Goal: Task Accomplishment & Management: Use online tool/utility

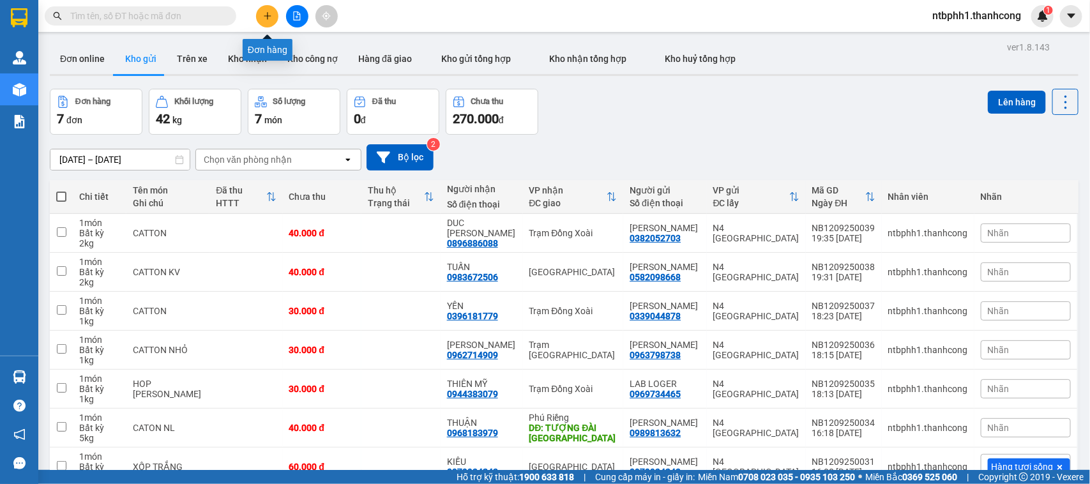
click at [268, 13] on icon "plus" at bounding box center [267, 15] width 9 height 9
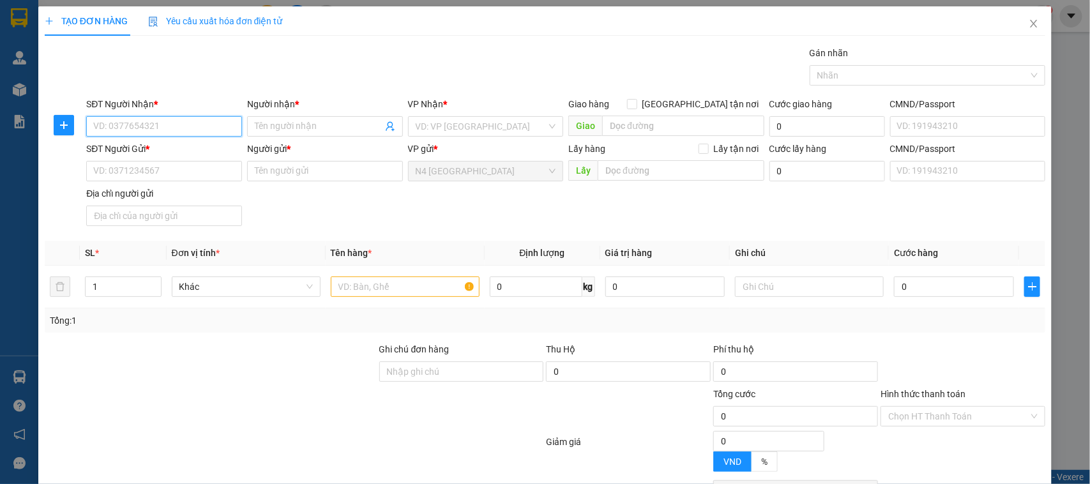
click at [137, 121] on input "SĐT Người Nhận *" at bounding box center [164, 126] width 156 height 20
paste input "0784882886"
type input "0784882886"
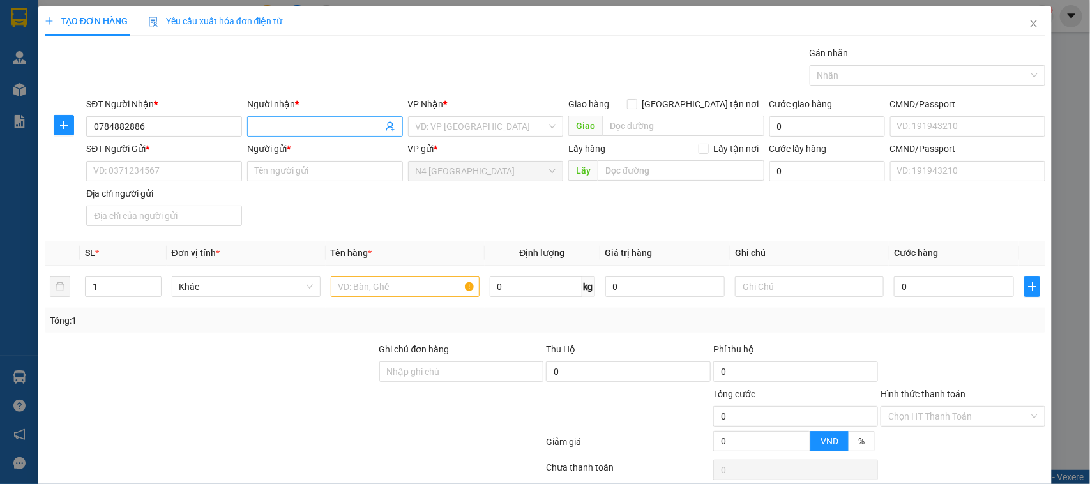
click at [294, 125] on input "Người nhận *" at bounding box center [319, 126] width 128 height 14
click at [163, 129] on input "0784882886" at bounding box center [164, 126] width 156 height 20
click at [154, 174] on input "SĐT Người Gửi *" at bounding box center [164, 171] width 156 height 20
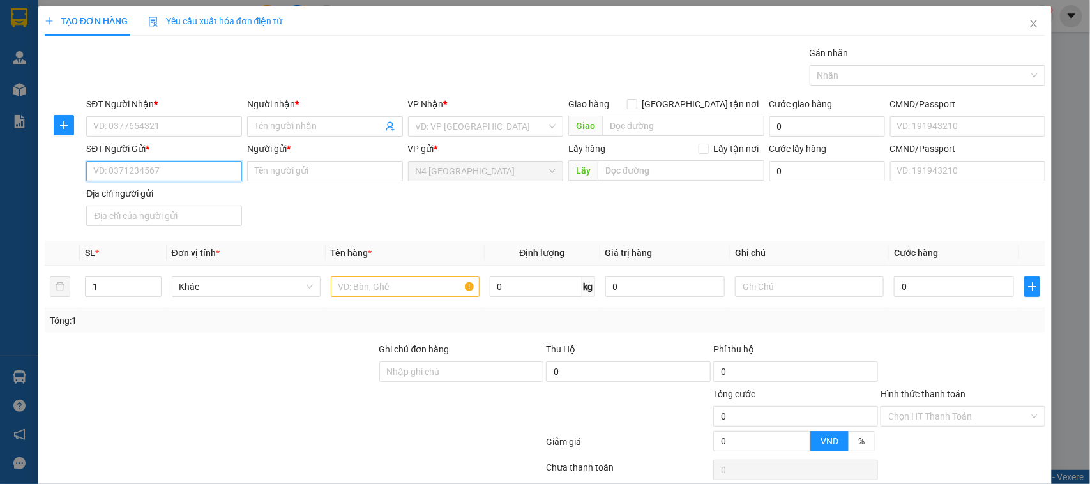
paste input "0784882886"
type input "0784882886"
click at [155, 131] on input "SĐT Người Nhận *" at bounding box center [164, 126] width 156 height 20
paste input "0964487853"
type input "0964487853"
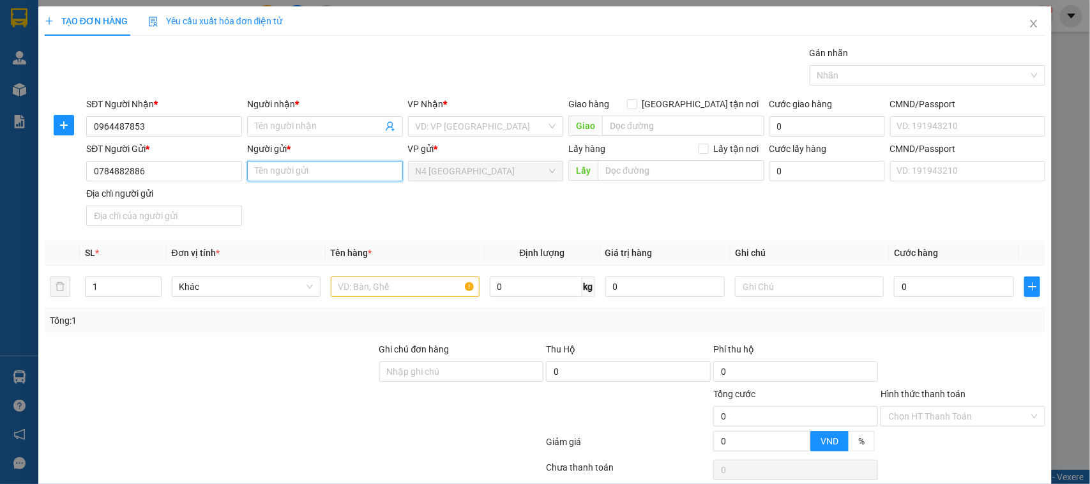
click at [275, 171] on input "Người gửi *" at bounding box center [325, 171] width 156 height 20
click at [308, 132] on input "Người nhận *" at bounding box center [319, 126] width 128 height 14
paste input "TRANG"
type input "TRANG"
click at [273, 176] on input "Người gửi *" at bounding box center [325, 171] width 156 height 20
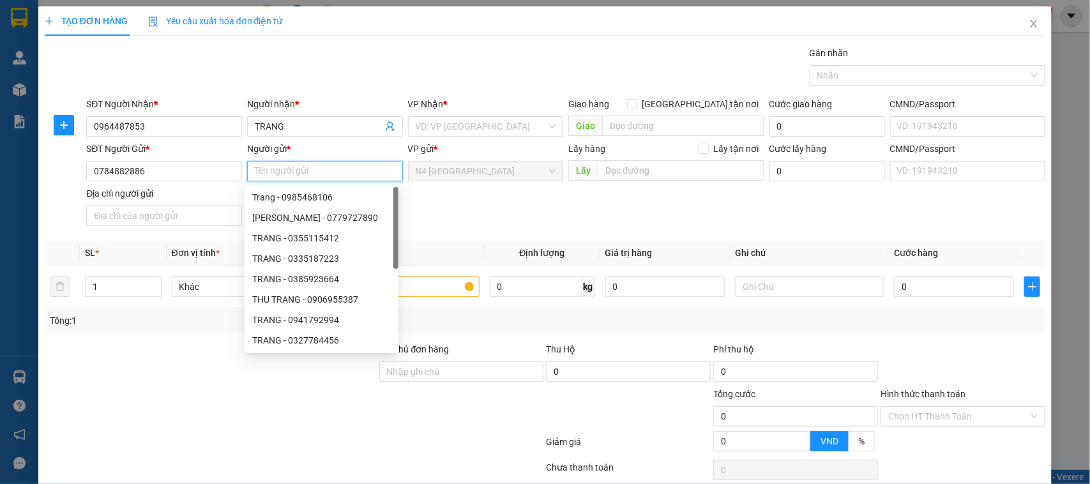
paste input "LAI"
type input "LAI"
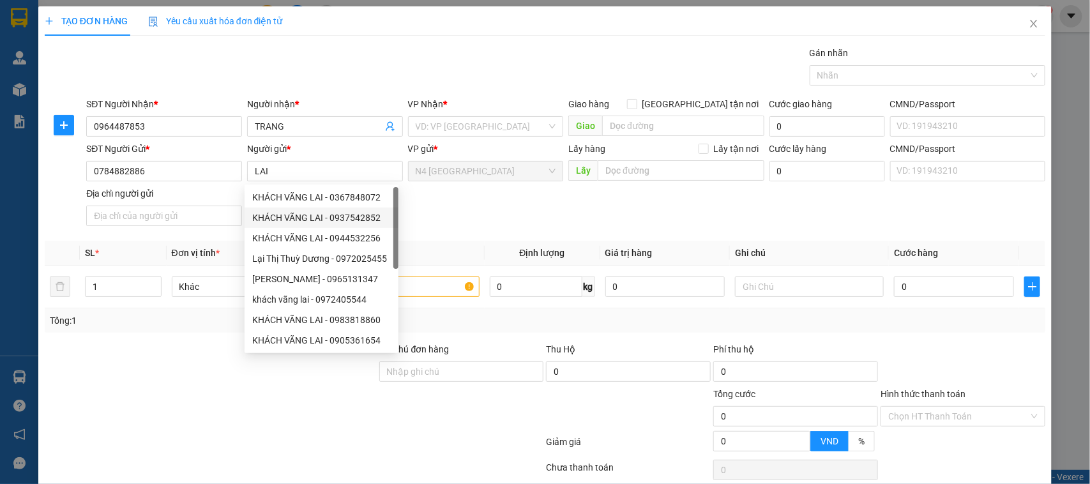
click at [489, 218] on div "SĐT Người Gửi * 0784882886 Người gửi * LAI VP gửi * N4 Bình Phước Lấy hàng Lấy …" at bounding box center [566, 186] width 964 height 89
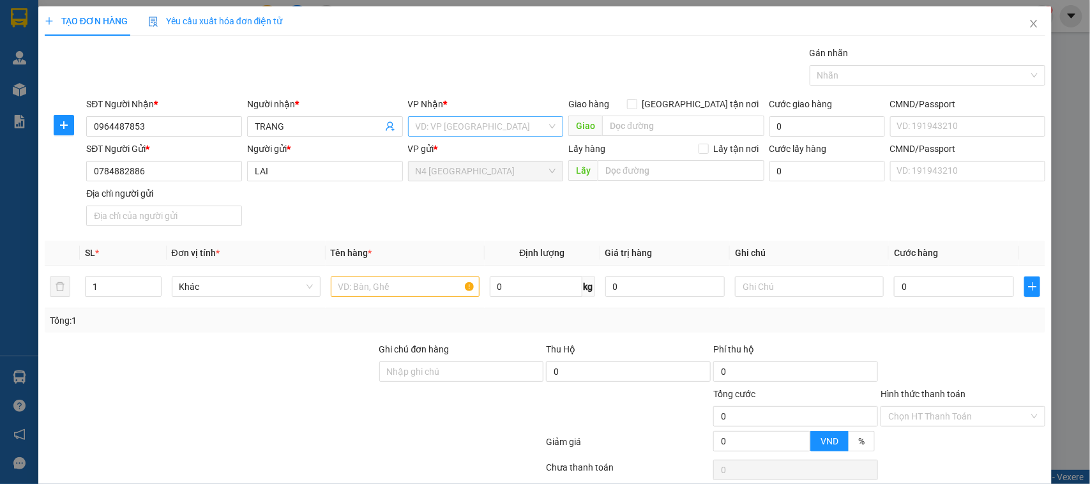
click at [515, 126] on input "search" at bounding box center [482, 126] width 132 height 19
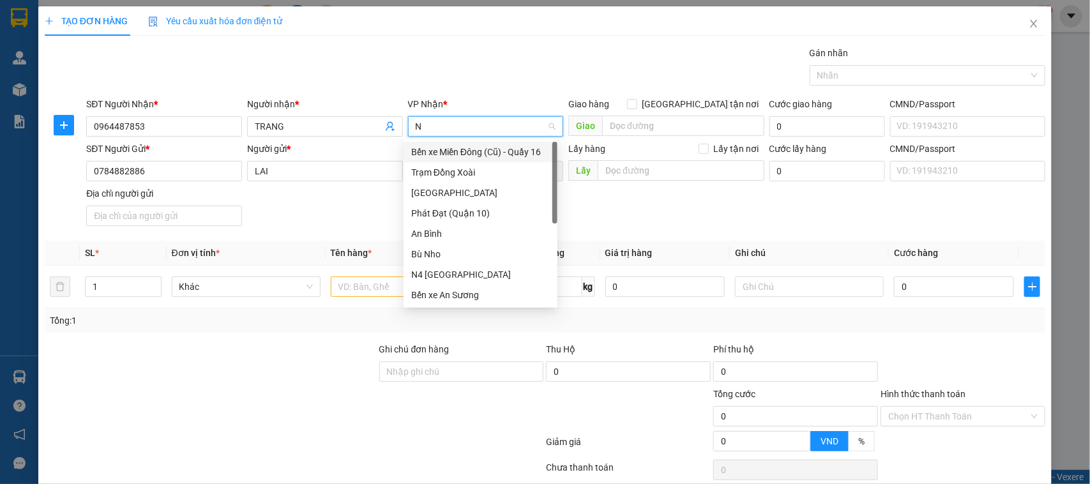
type input "NH"
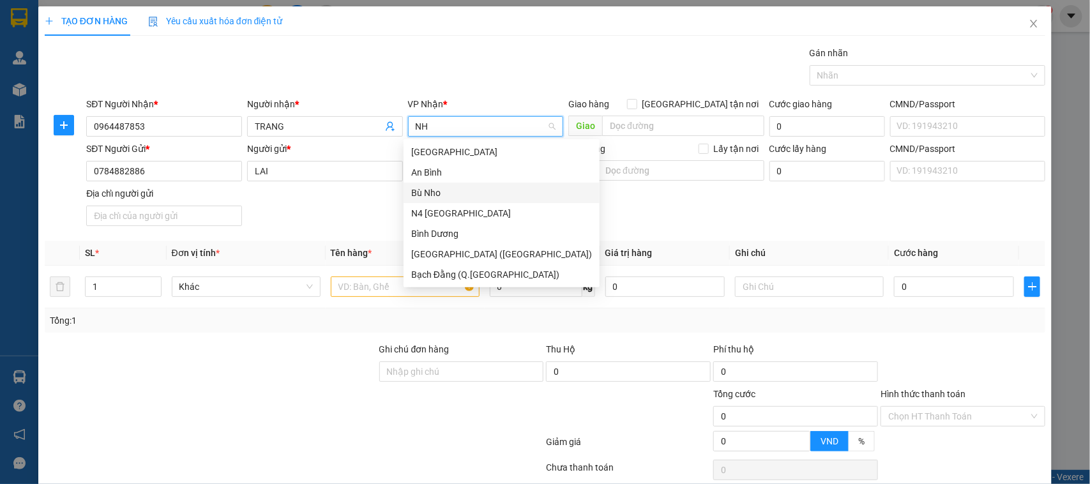
click at [468, 198] on div "Bù Nho" at bounding box center [501, 193] width 181 height 14
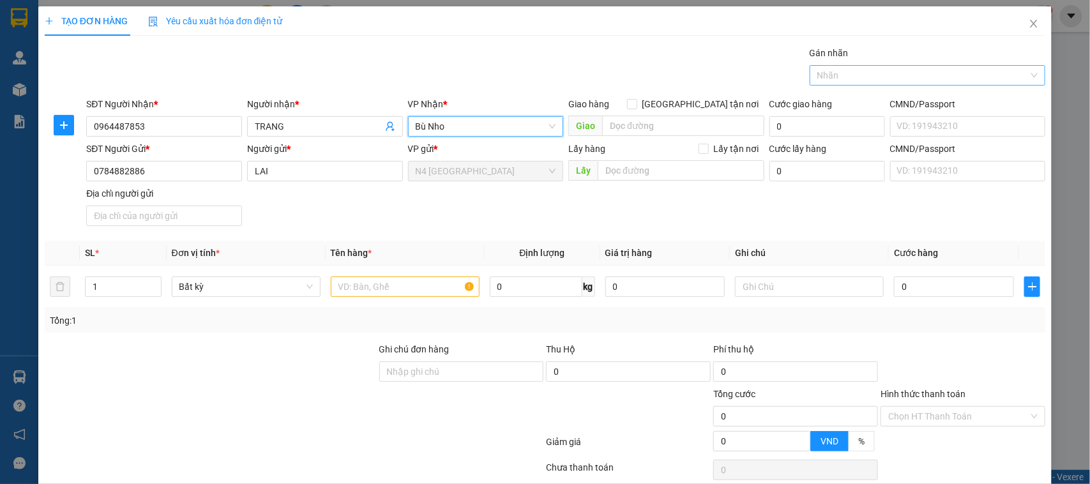
click at [885, 77] on div at bounding box center [921, 75] width 217 height 15
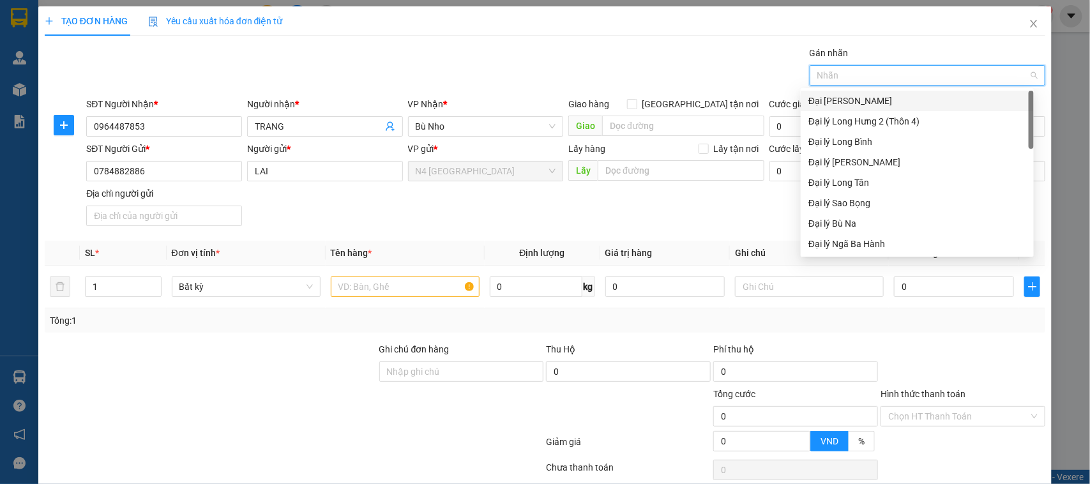
type input "D"
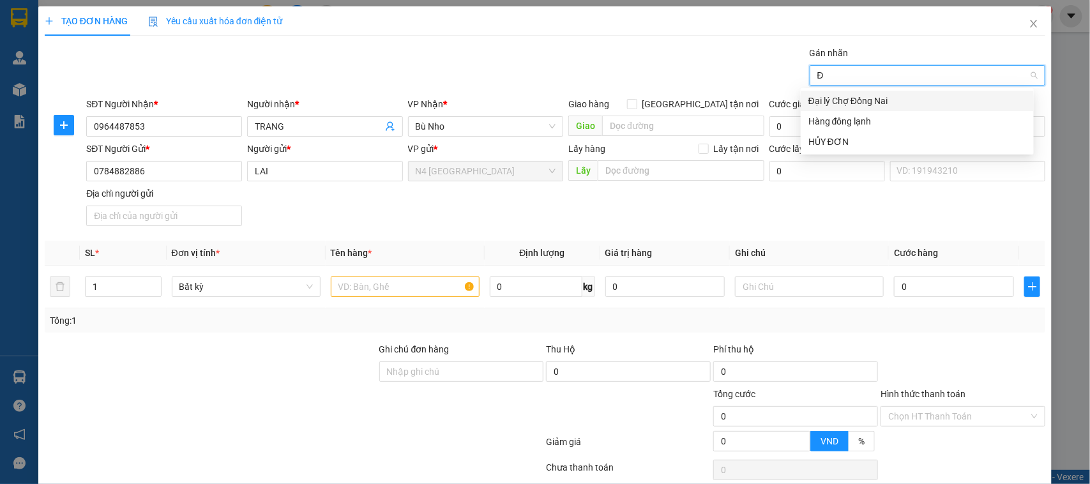
type input "ĐÔ"
click at [851, 121] on div "Hàng đông lạnh" at bounding box center [918, 121] width 218 height 14
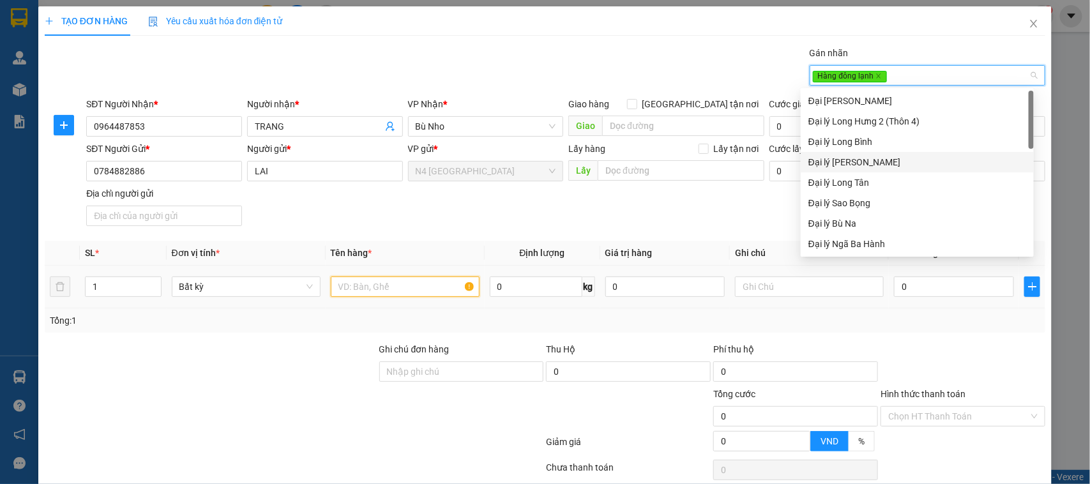
click at [377, 289] on input "text" at bounding box center [405, 287] width 149 height 20
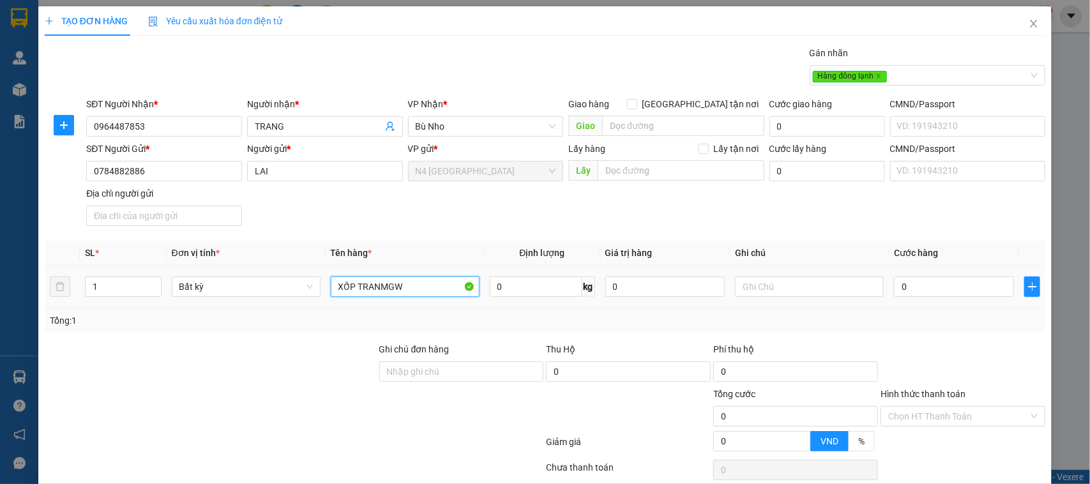
type input "XỐP TRANMG"
paste input "XỐP TRẮNG KV"
type input "XỐP TRẮNG KV"
click at [521, 285] on input "0" at bounding box center [536, 287] width 93 height 20
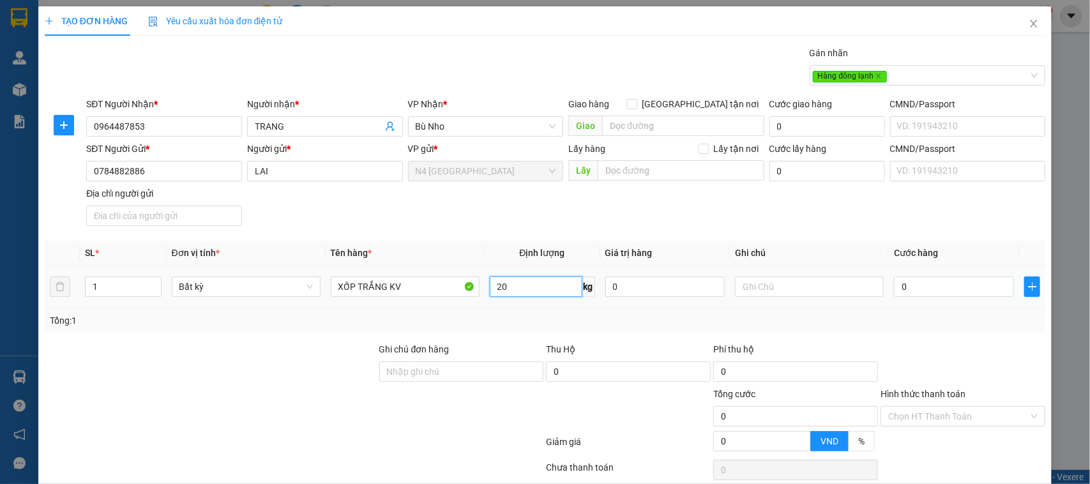
type input "20"
type input "50.000"
click at [869, 329] on div "Tổng: 1" at bounding box center [545, 320] width 1001 height 24
click at [937, 420] on input "Hình thức thanh toán" at bounding box center [958, 416] width 141 height 19
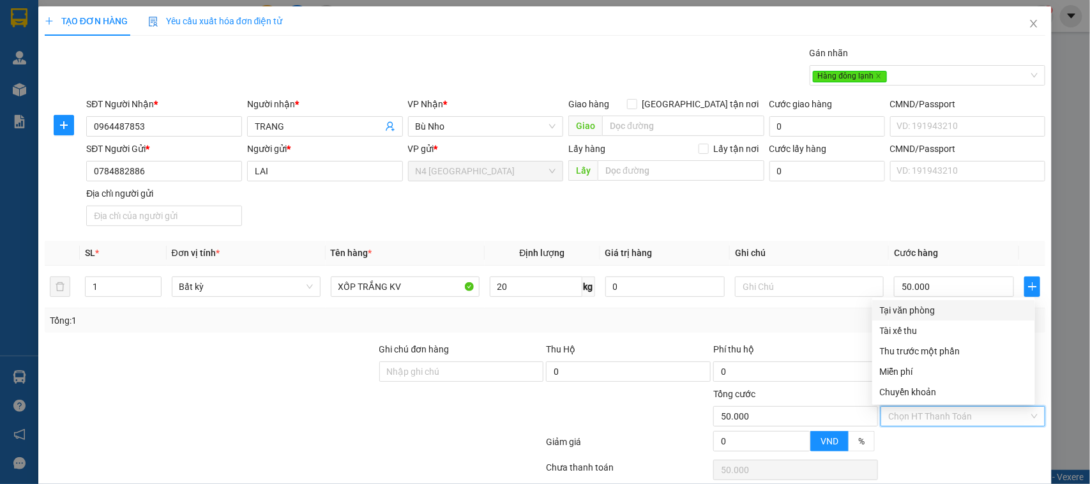
click at [931, 310] on div "Tại văn phòng" at bounding box center [954, 310] width 148 height 14
type input "0"
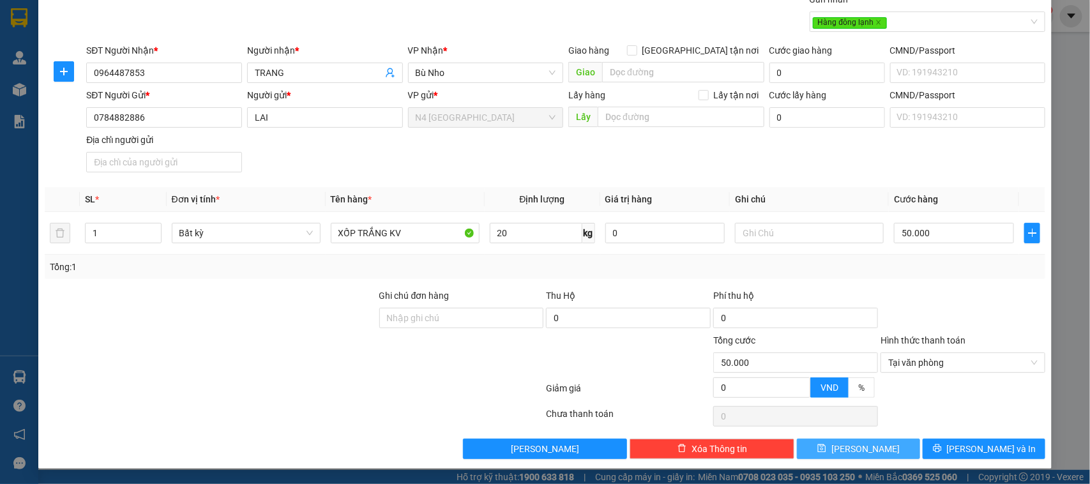
click at [872, 455] on button "Lưu" at bounding box center [858, 449] width 123 height 20
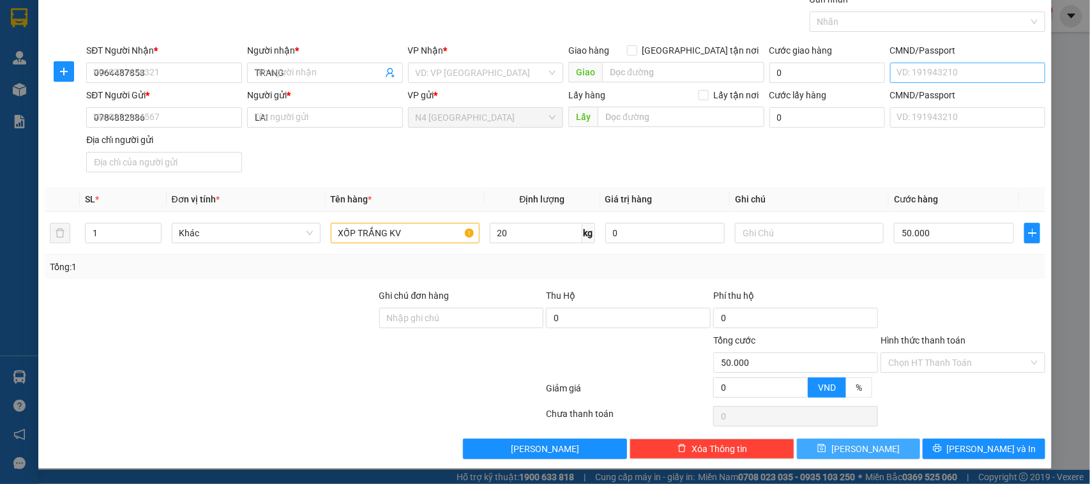
type input "0"
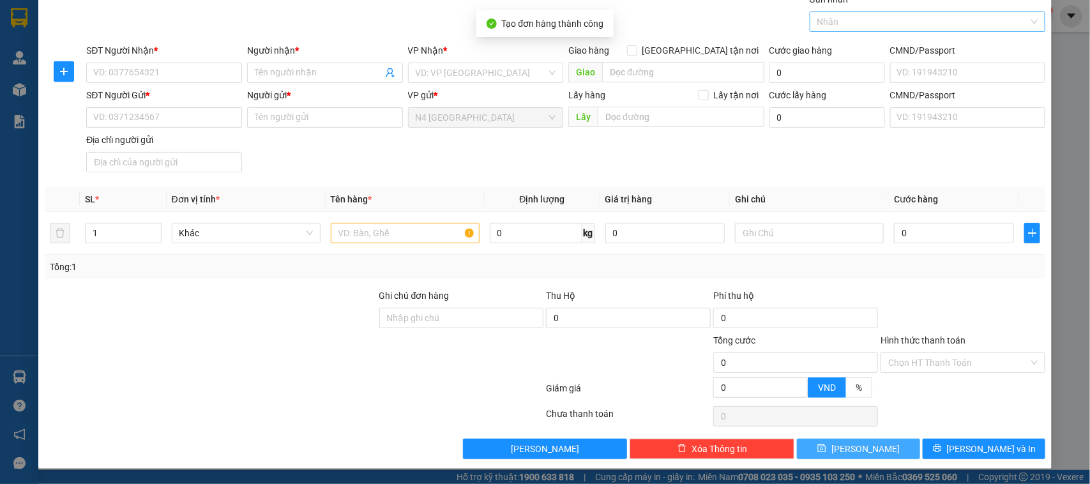
scroll to position [0, 0]
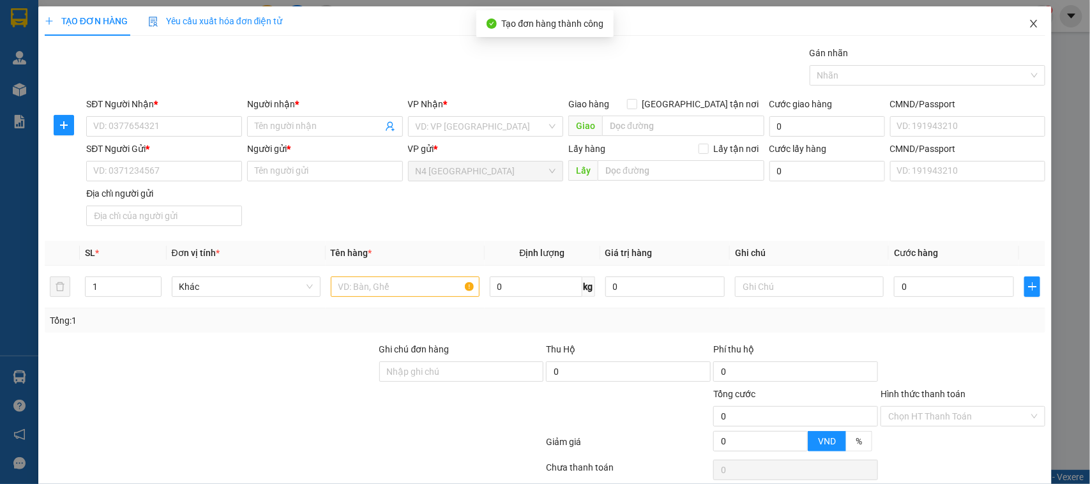
click at [1031, 26] on icon "close" at bounding box center [1034, 24] width 7 height 8
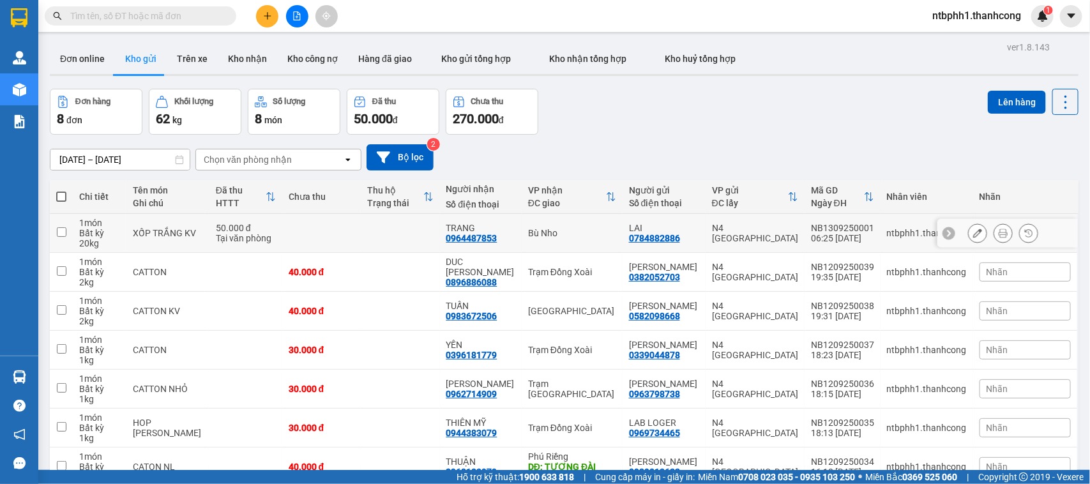
click at [61, 231] on input "checkbox" at bounding box center [62, 232] width 10 height 10
checkbox input "true"
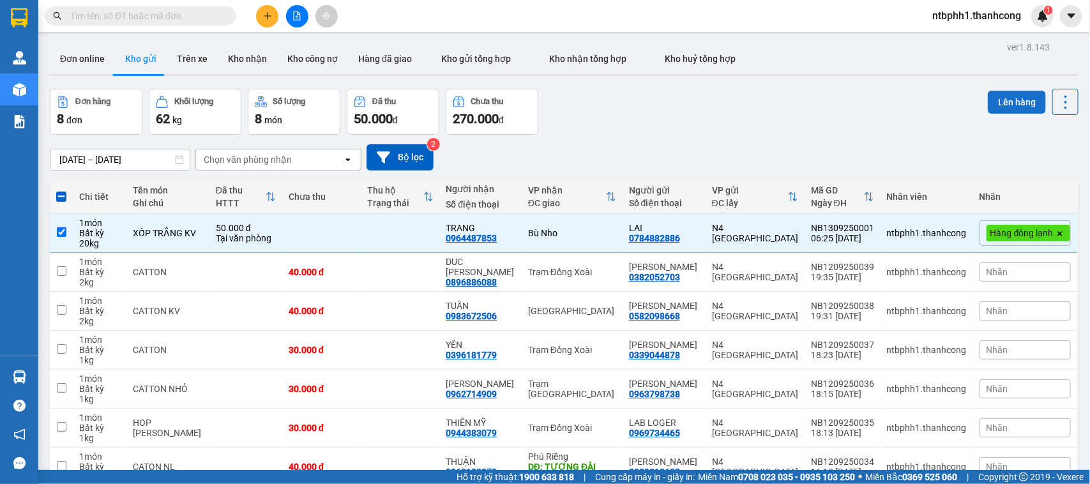
click at [1009, 100] on button "Lên hàng" at bounding box center [1017, 102] width 58 height 23
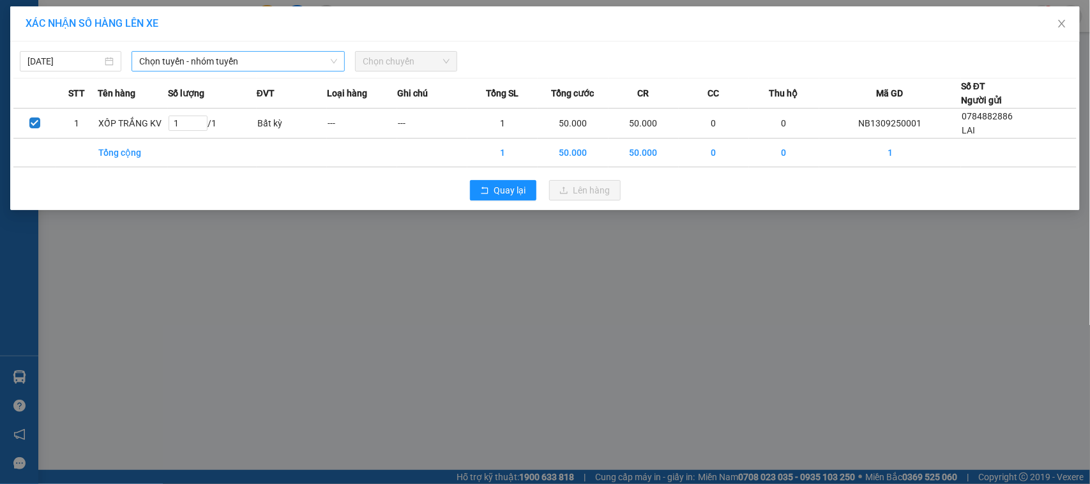
click at [287, 62] on span "Chọn tuyến - nhóm tuyến" at bounding box center [238, 61] width 198 height 19
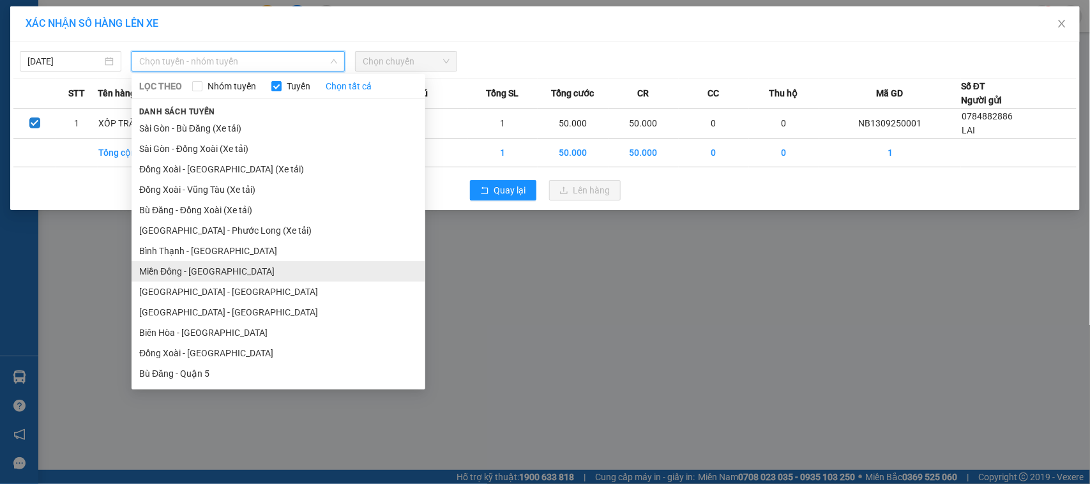
click at [219, 269] on li "Miền Đông - Phước Long" at bounding box center [279, 271] width 294 height 20
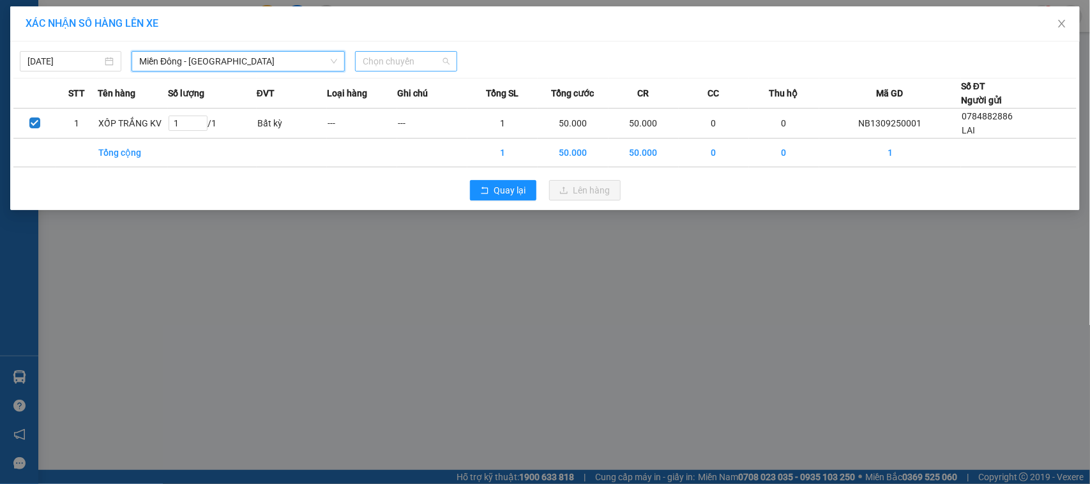
click at [379, 65] on span "Chọn chuyến" at bounding box center [406, 61] width 86 height 19
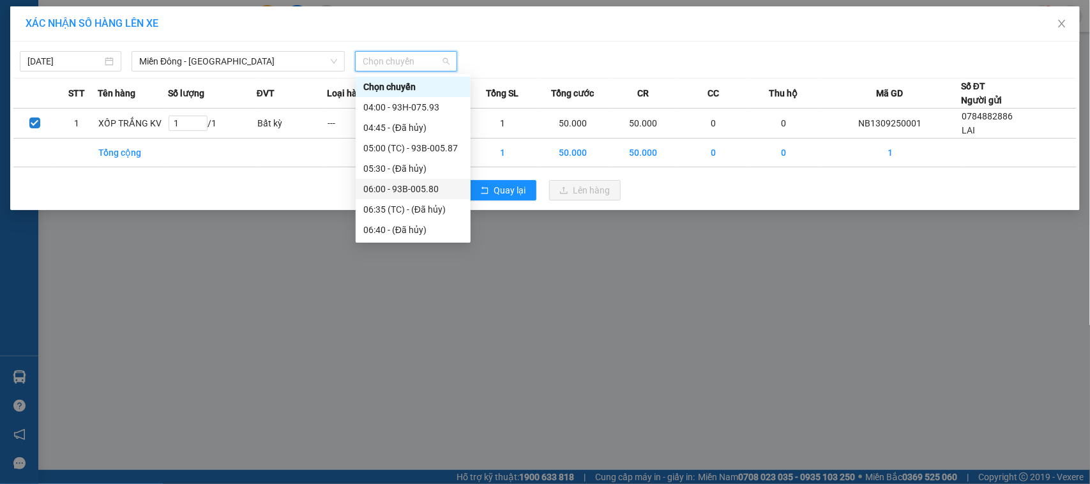
click at [439, 189] on div "06:00 - 93B-005.80" at bounding box center [413, 189] width 100 height 14
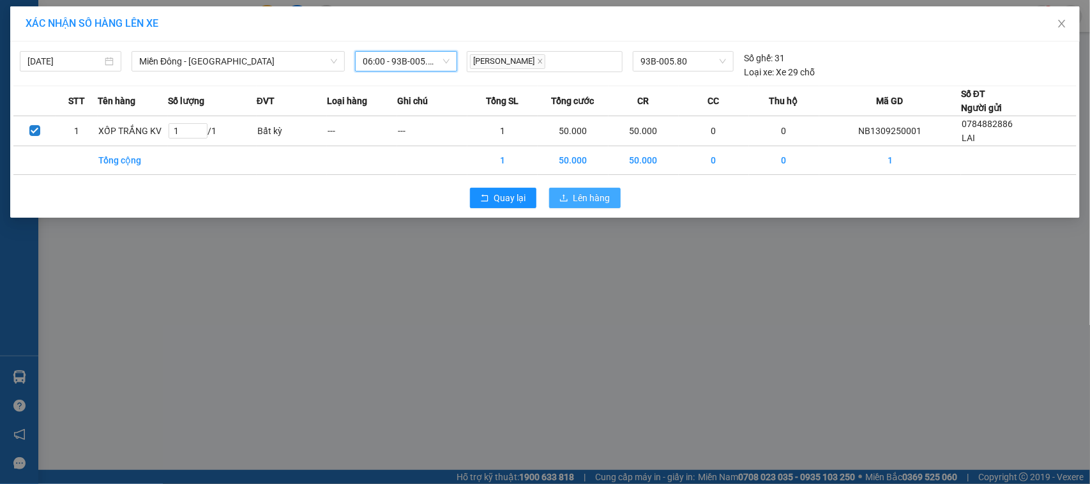
click at [596, 199] on span "Lên hàng" at bounding box center [592, 198] width 37 height 14
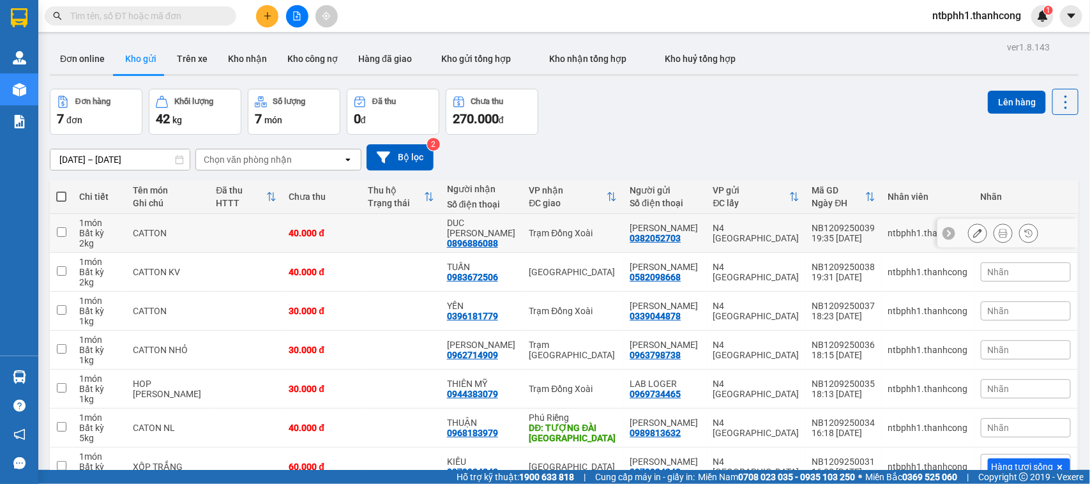
scroll to position [70, 0]
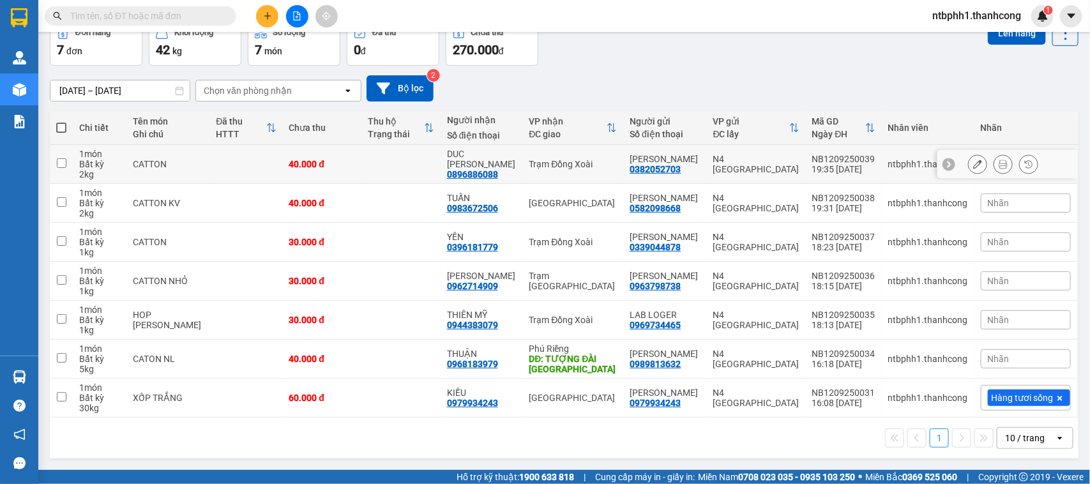
click at [64, 160] on input "checkbox" at bounding box center [62, 163] width 10 height 10
checkbox input "true"
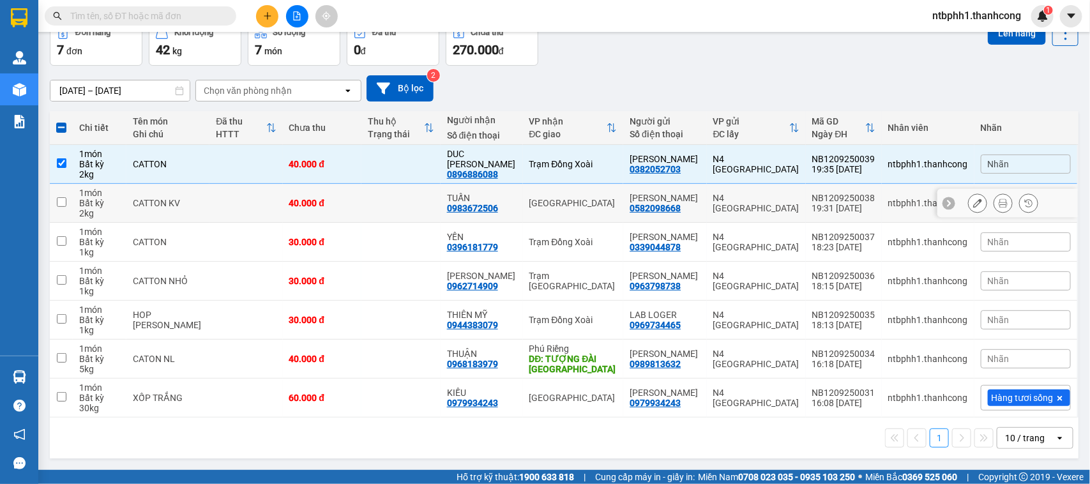
click at [59, 199] on input "checkbox" at bounding box center [62, 202] width 10 height 10
checkbox input "true"
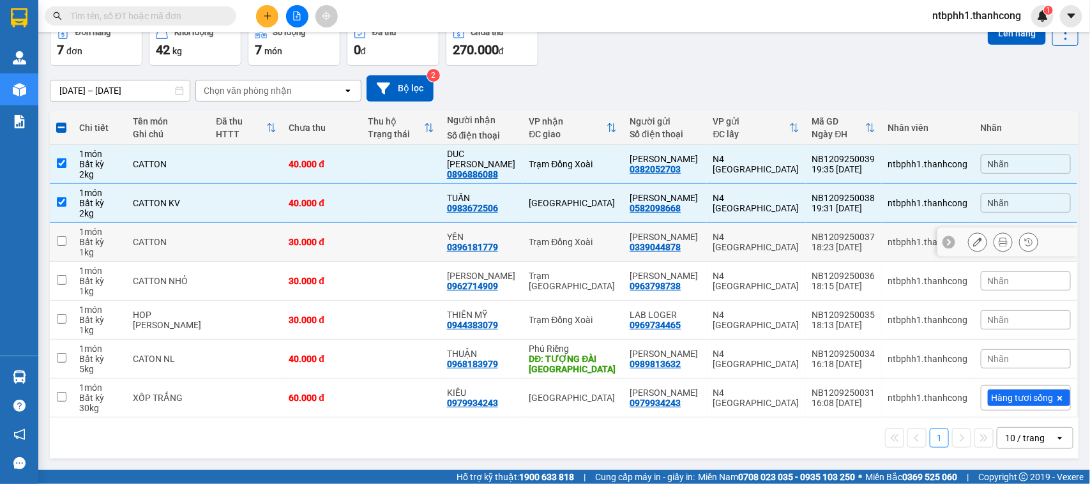
click at [57, 236] on input "checkbox" at bounding box center [62, 241] width 10 height 10
checkbox input "true"
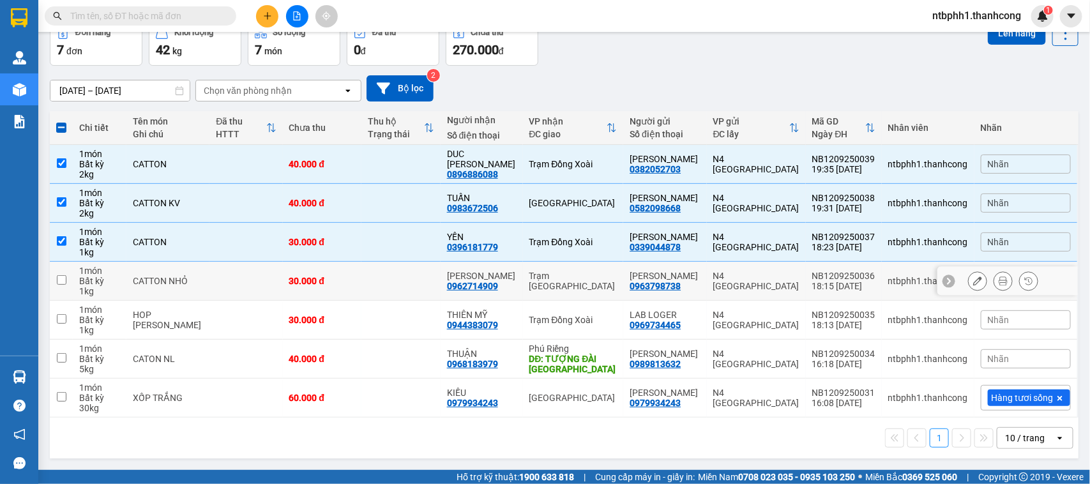
click at [62, 280] on input "checkbox" at bounding box center [62, 280] width 10 height 10
checkbox input "true"
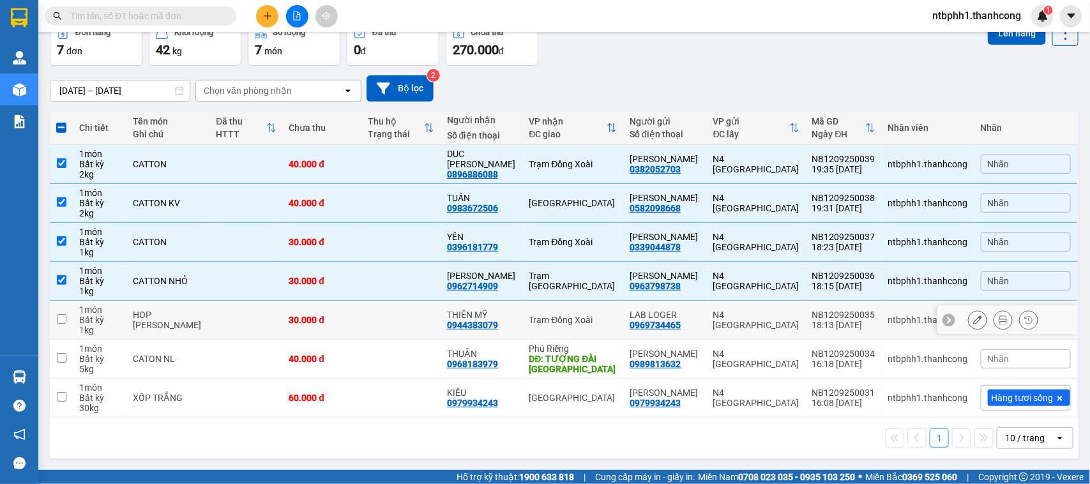
click at [61, 319] on input "checkbox" at bounding box center [62, 319] width 10 height 10
checkbox input "true"
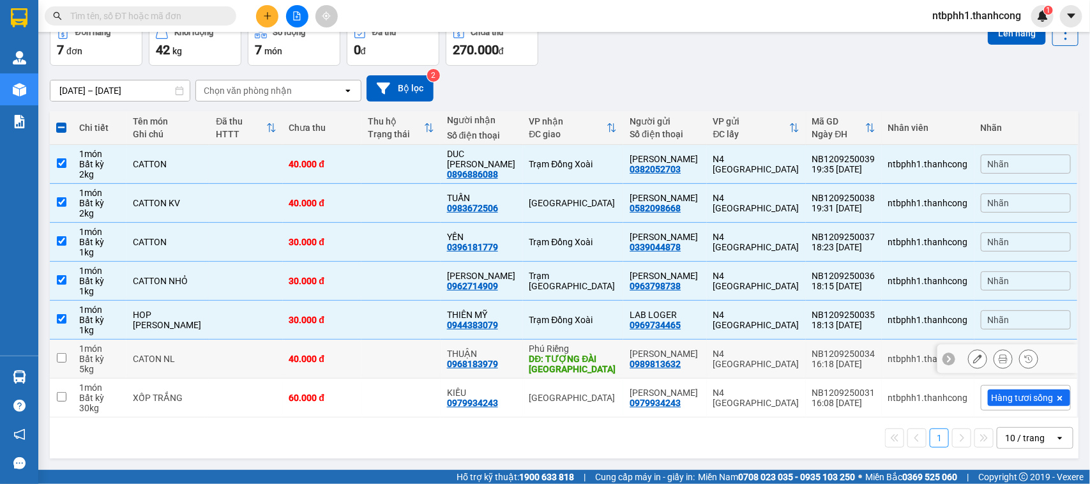
click at [57, 359] on input "checkbox" at bounding box center [62, 358] width 10 height 10
checkbox input "true"
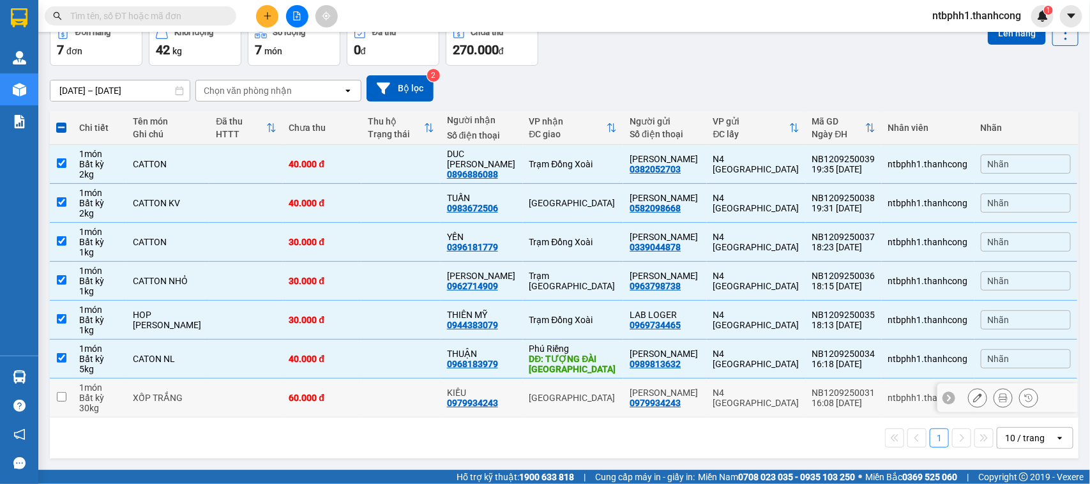
click at [58, 393] on input "checkbox" at bounding box center [62, 397] width 10 height 10
checkbox input "true"
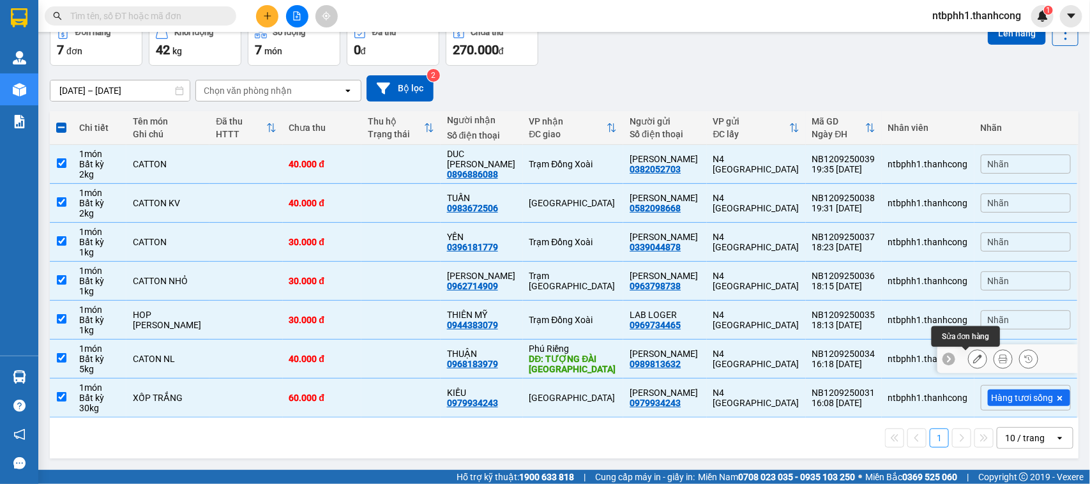
click at [973, 360] on icon at bounding box center [977, 358] width 9 height 9
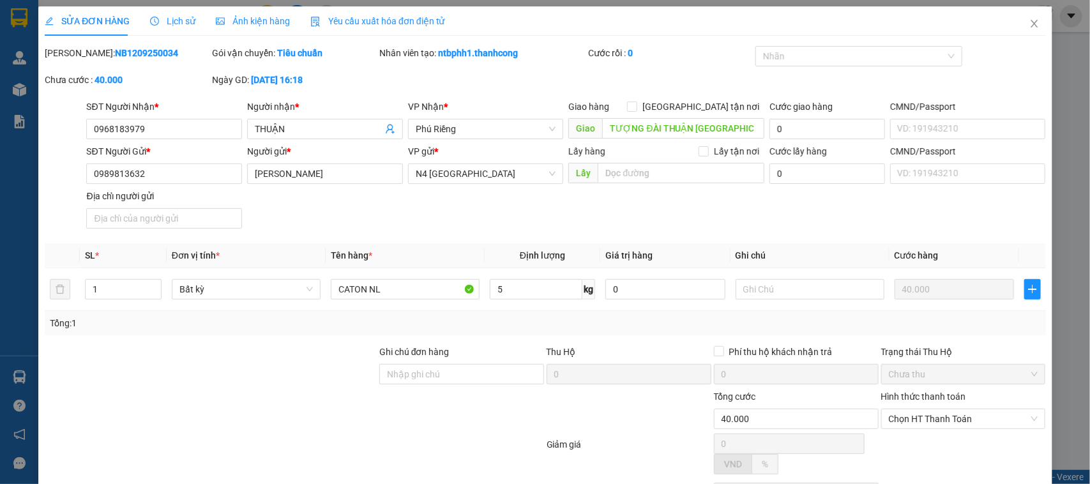
type input "0968183979"
type input "THUẬN"
type input "TƯỢNG ĐÀI THUẬN PHÚ CC"
type input "0989813632"
type input "[PERSON_NAME]"
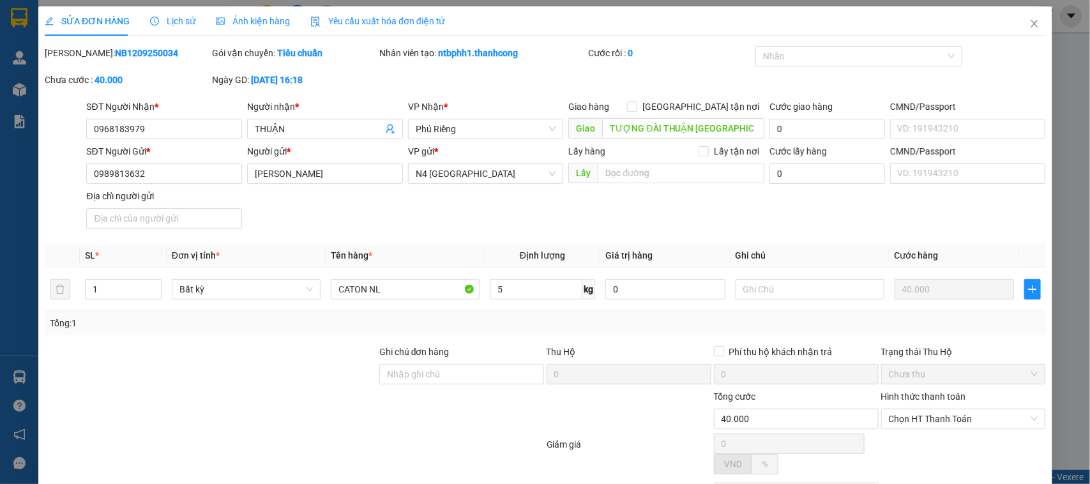
type input "40.000"
click at [1029, 26] on icon "close" at bounding box center [1034, 24] width 10 height 10
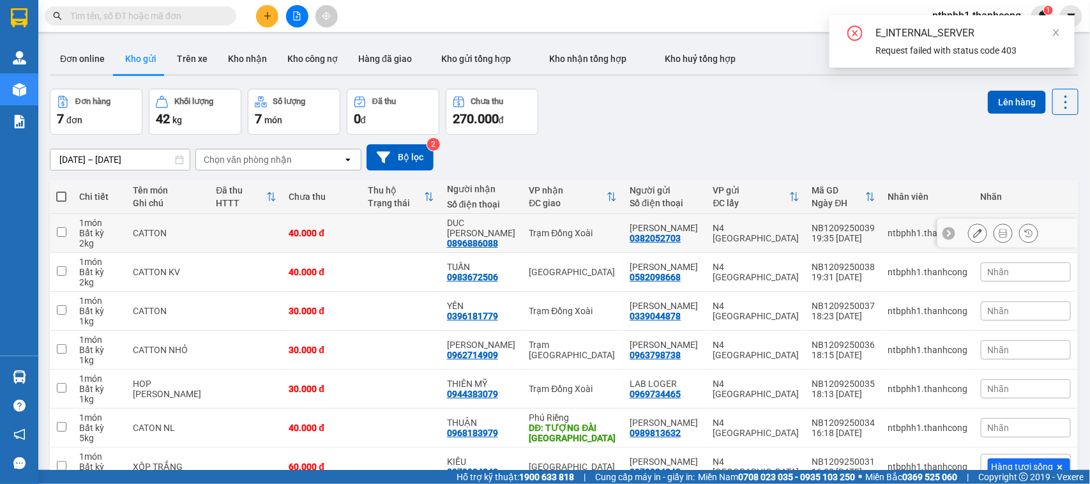
click at [61, 231] on input "checkbox" at bounding box center [62, 232] width 10 height 10
checkbox input "true"
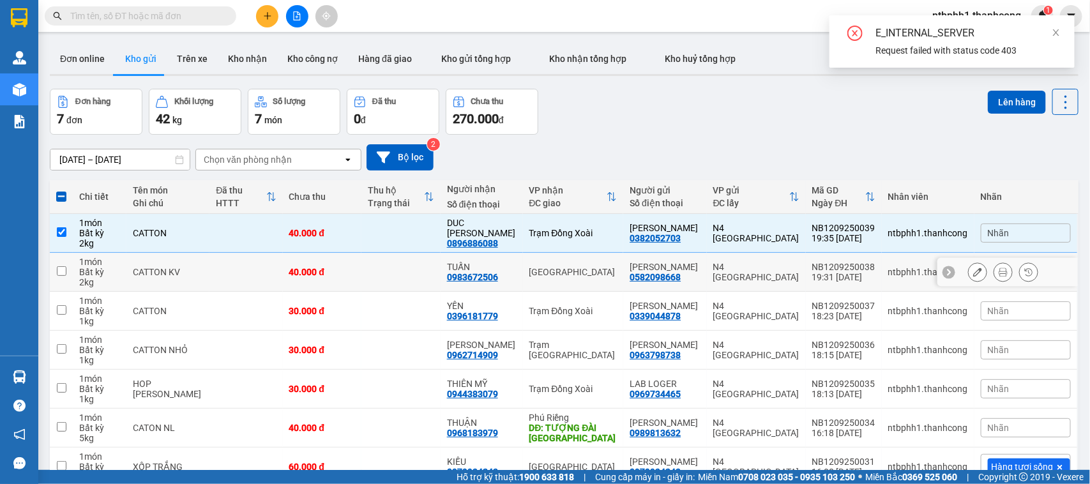
drag, startPoint x: 59, startPoint y: 273, endPoint x: 63, endPoint y: 286, distance: 13.2
click at [59, 275] on input "checkbox" at bounding box center [62, 271] width 10 height 10
checkbox input "true"
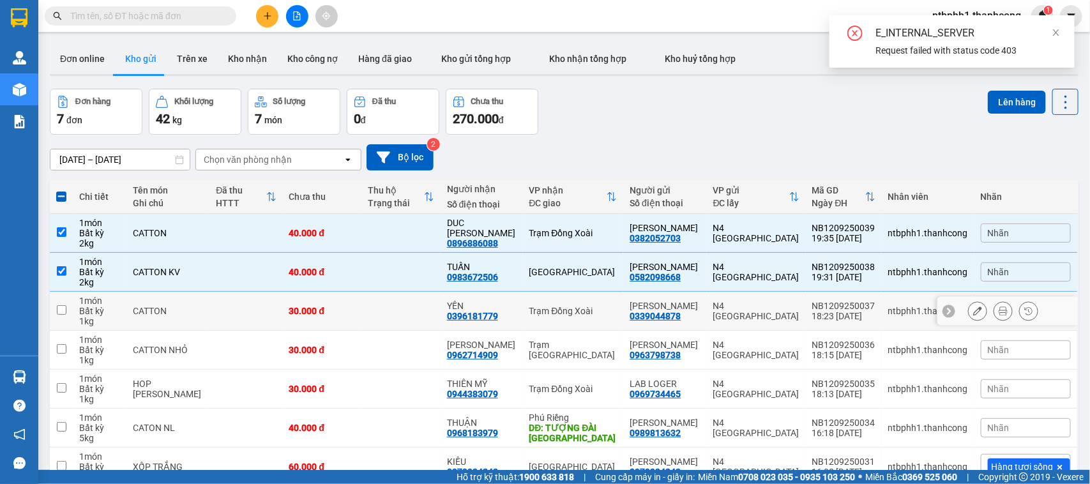
click at [65, 307] on input "checkbox" at bounding box center [62, 310] width 10 height 10
checkbox input "true"
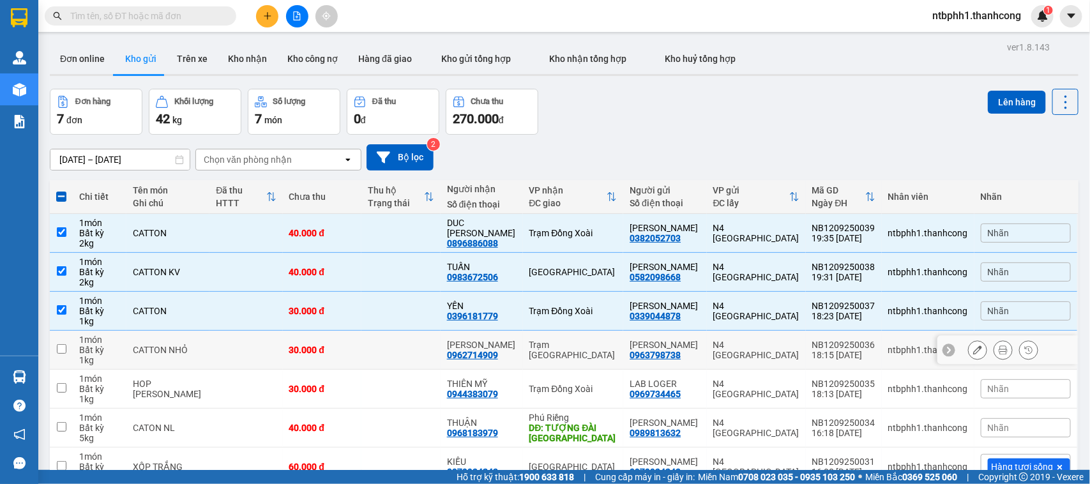
click at [57, 351] on input "checkbox" at bounding box center [62, 349] width 10 height 10
checkbox input "true"
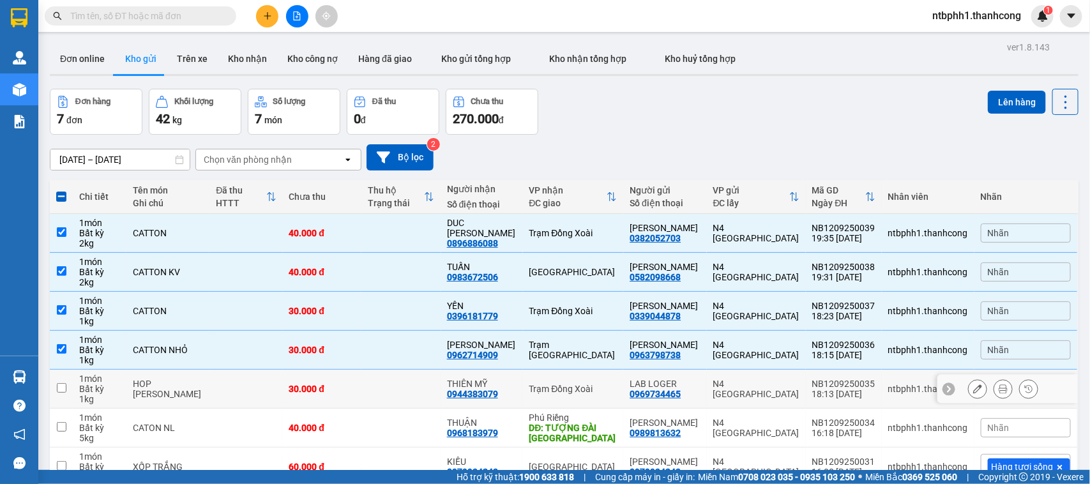
click at [57, 384] on input "checkbox" at bounding box center [62, 388] width 10 height 10
checkbox input "true"
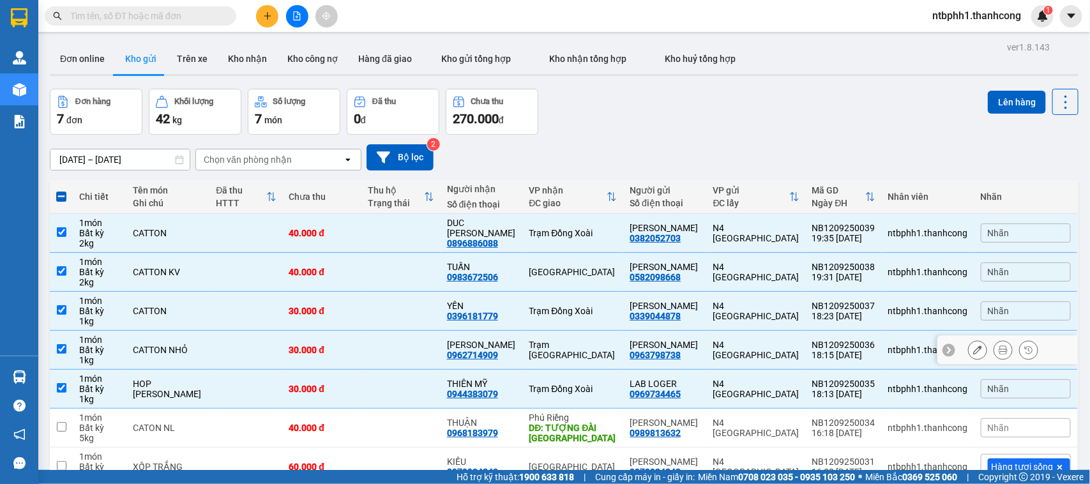
scroll to position [70, 0]
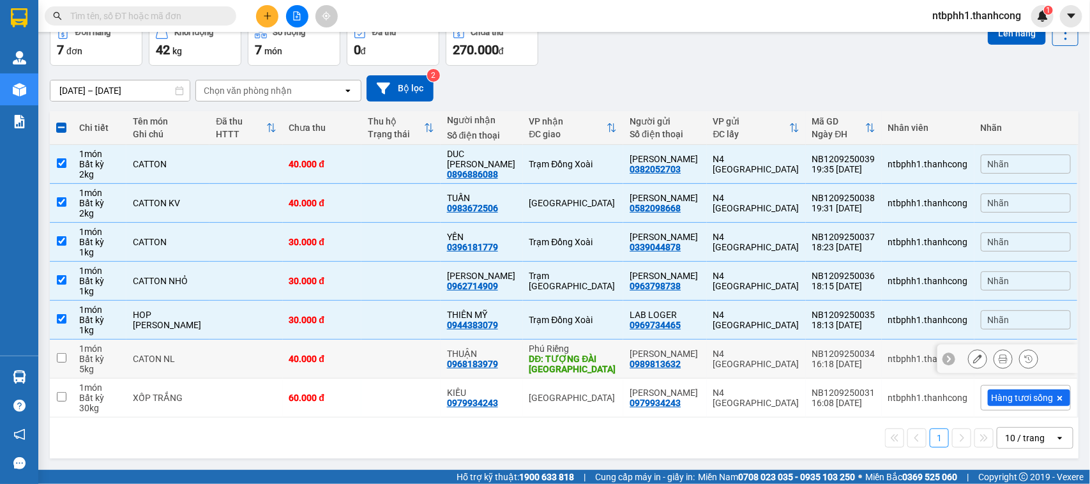
click at [64, 353] on input "checkbox" at bounding box center [62, 358] width 10 height 10
checkbox input "true"
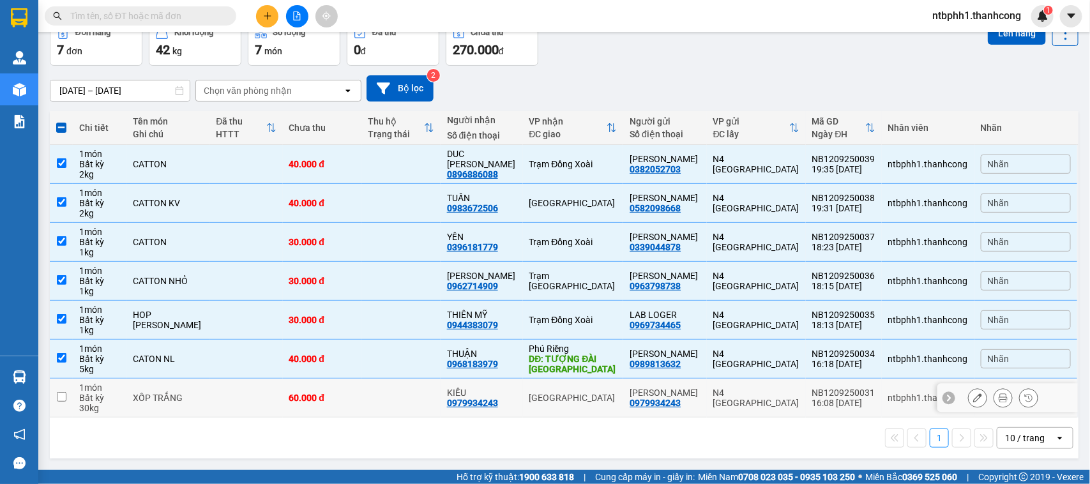
click at [61, 400] on input "checkbox" at bounding box center [62, 397] width 10 height 10
checkbox input "true"
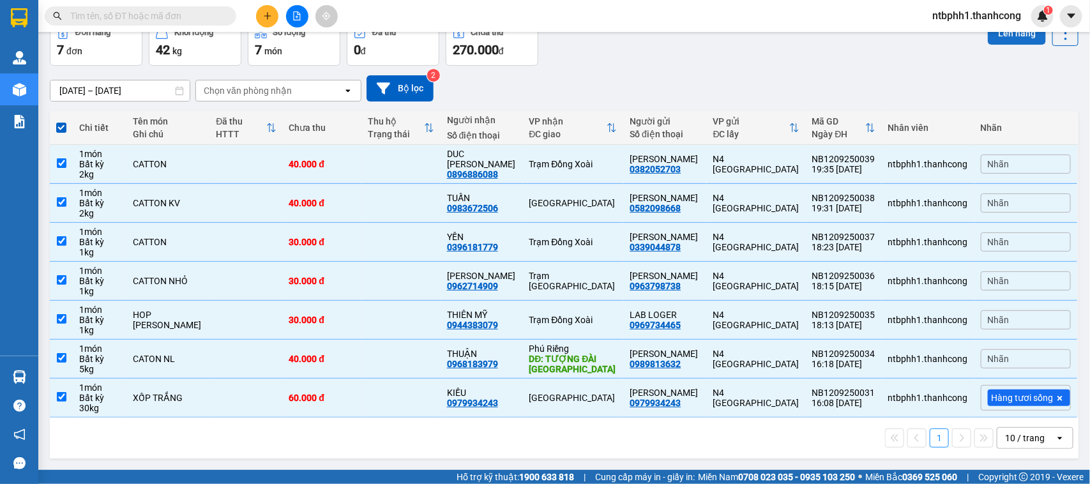
click at [1003, 40] on button "Lên hàng" at bounding box center [1017, 33] width 58 height 23
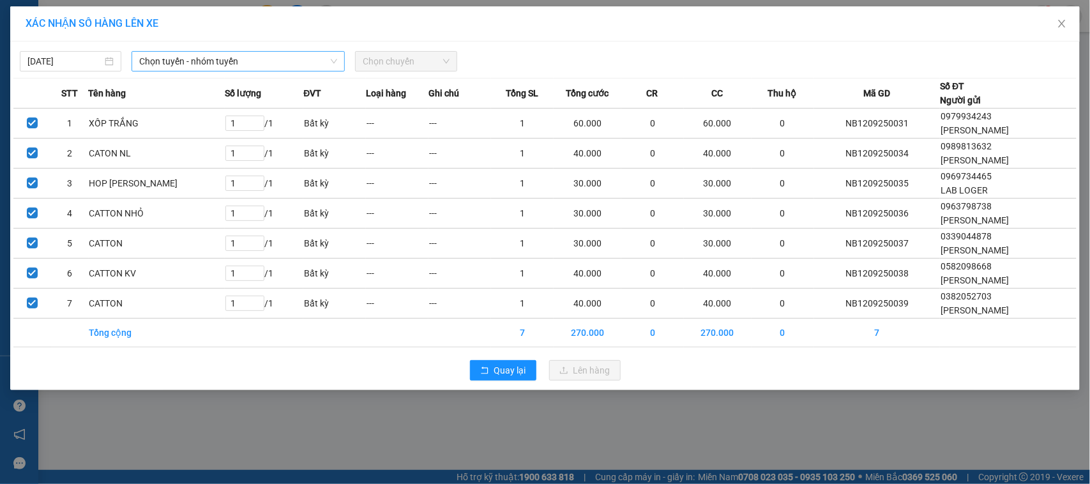
click at [324, 56] on span "Chọn tuyến - nhóm tuyến" at bounding box center [238, 61] width 198 height 19
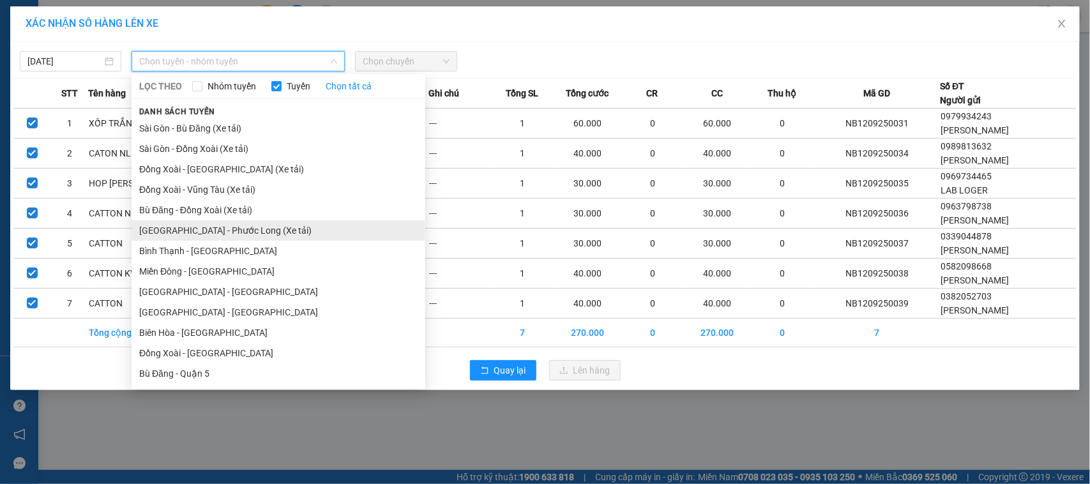
click at [240, 229] on li "Sài Gòn - Phước Long (Xe tải)" at bounding box center [279, 230] width 294 height 20
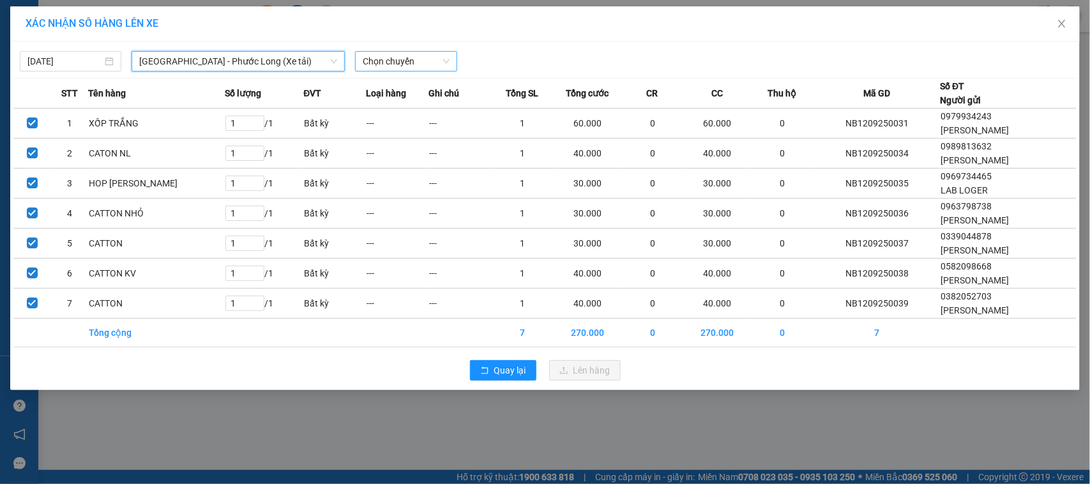
click at [386, 65] on span "Chọn chuyến" at bounding box center [406, 61] width 86 height 19
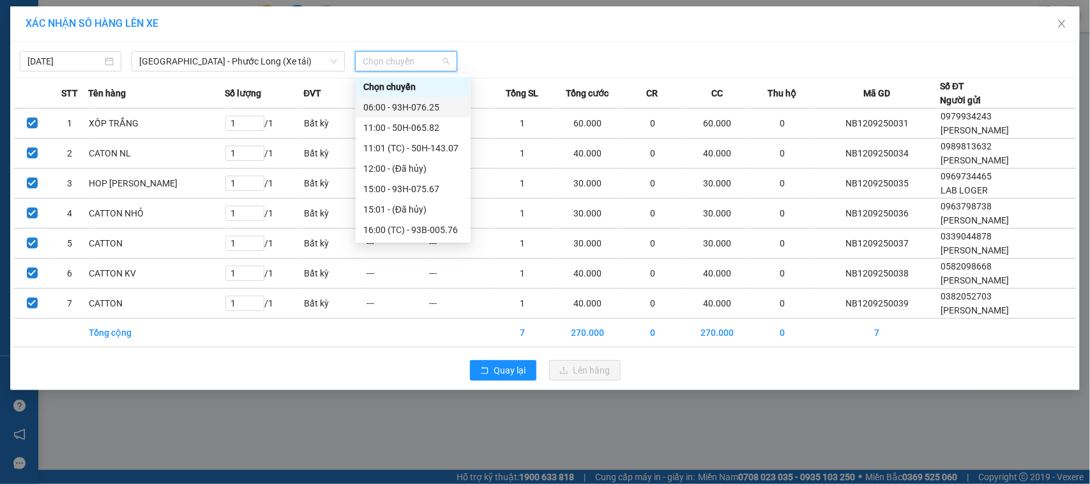
click at [441, 112] on div "06:00 - 93H-076.25" at bounding box center [413, 107] width 100 height 14
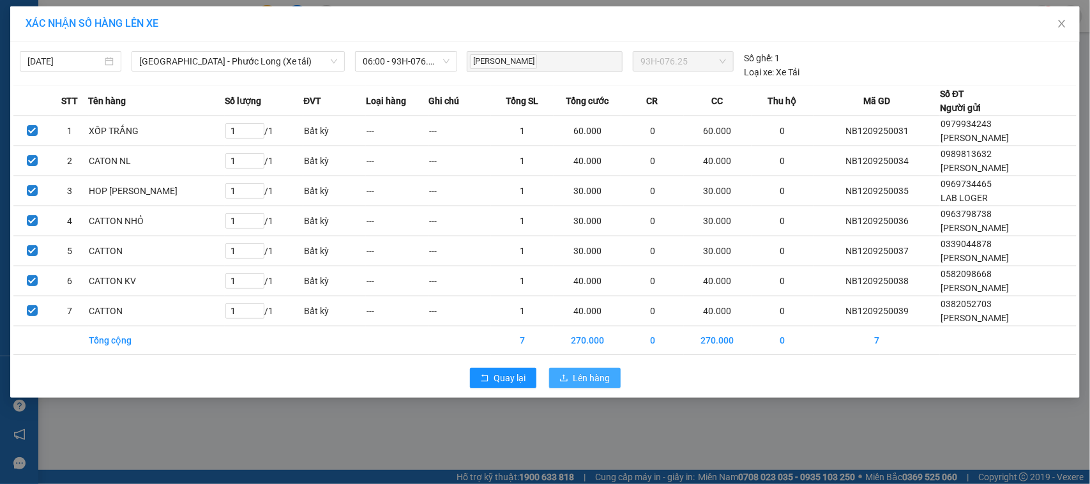
click at [592, 385] on span "Lên hàng" at bounding box center [592, 378] width 37 height 14
